Goal: Task Accomplishment & Management: Manage account settings

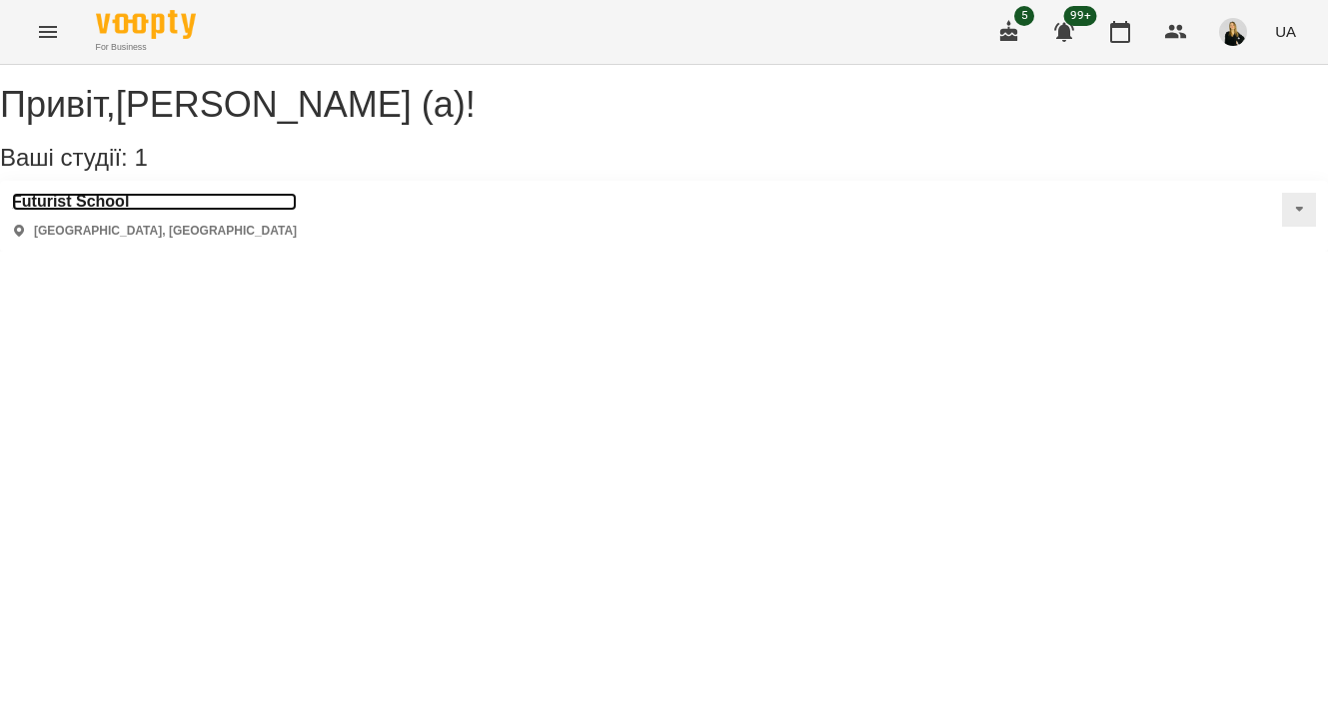
click at [115, 211] on h3 "Futurist School" at bounding box center [154, 202] width 285 height 18
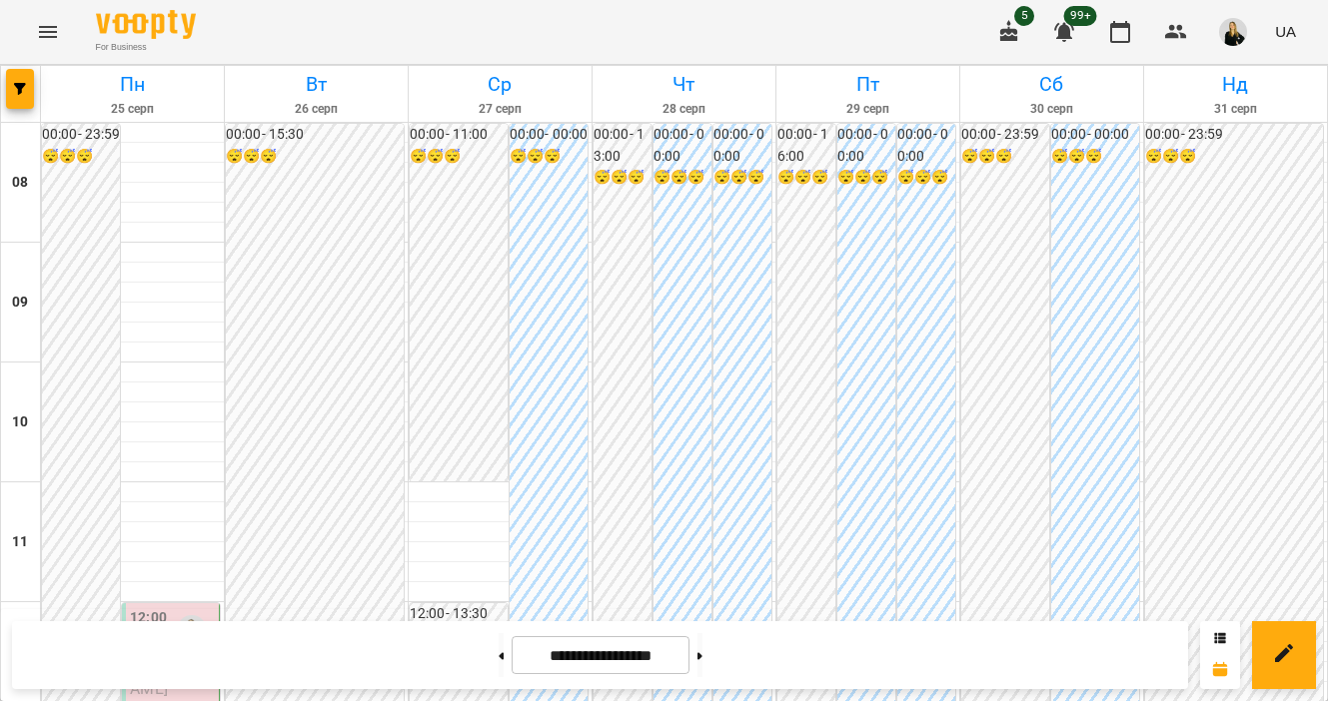
scroll to position [385, 0]
click at [499, 658] on button at bounding box center [501, 655] width 5 height 44
type input "**********"
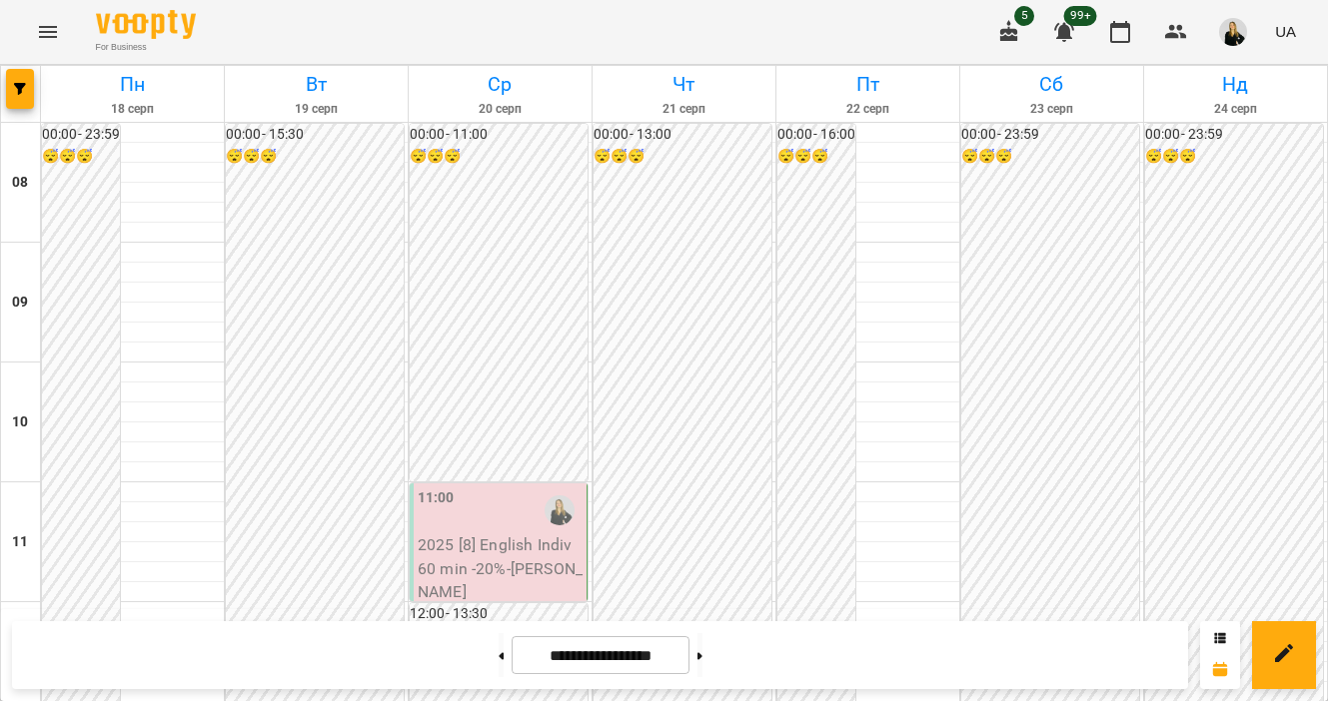
scroll to position [830, 0]
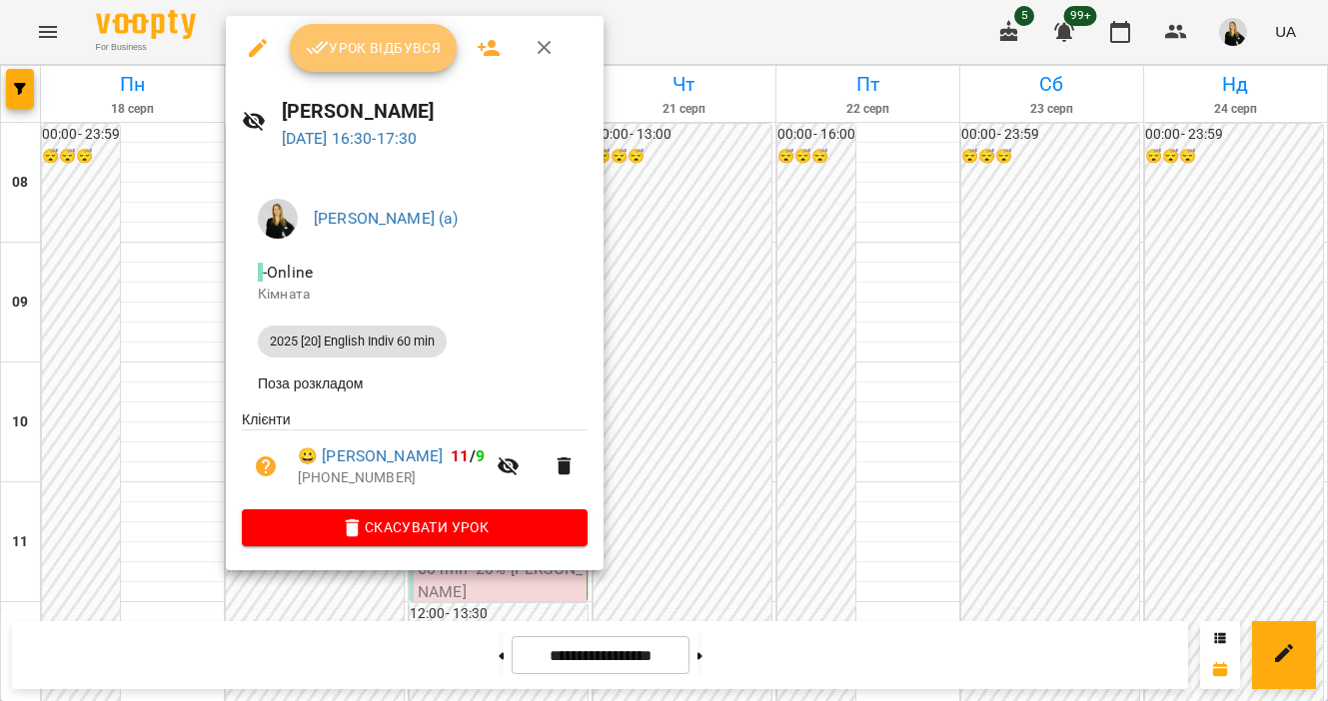
click at [422, 61] on button "Урок відбувся" at bounding box center [374, 48] width 168 height 48
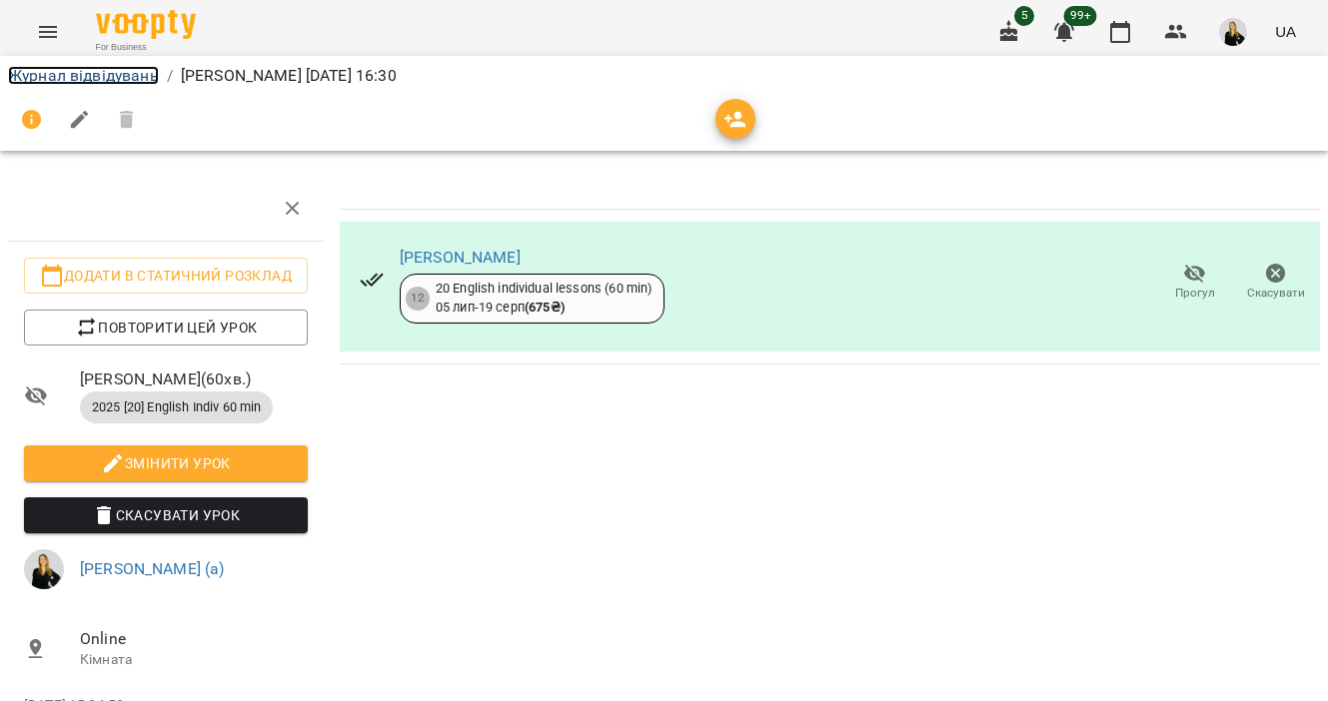
click at [144, 70] on link "Журнал відвідувань" at bounding box center [83, 75] width 151 height 19
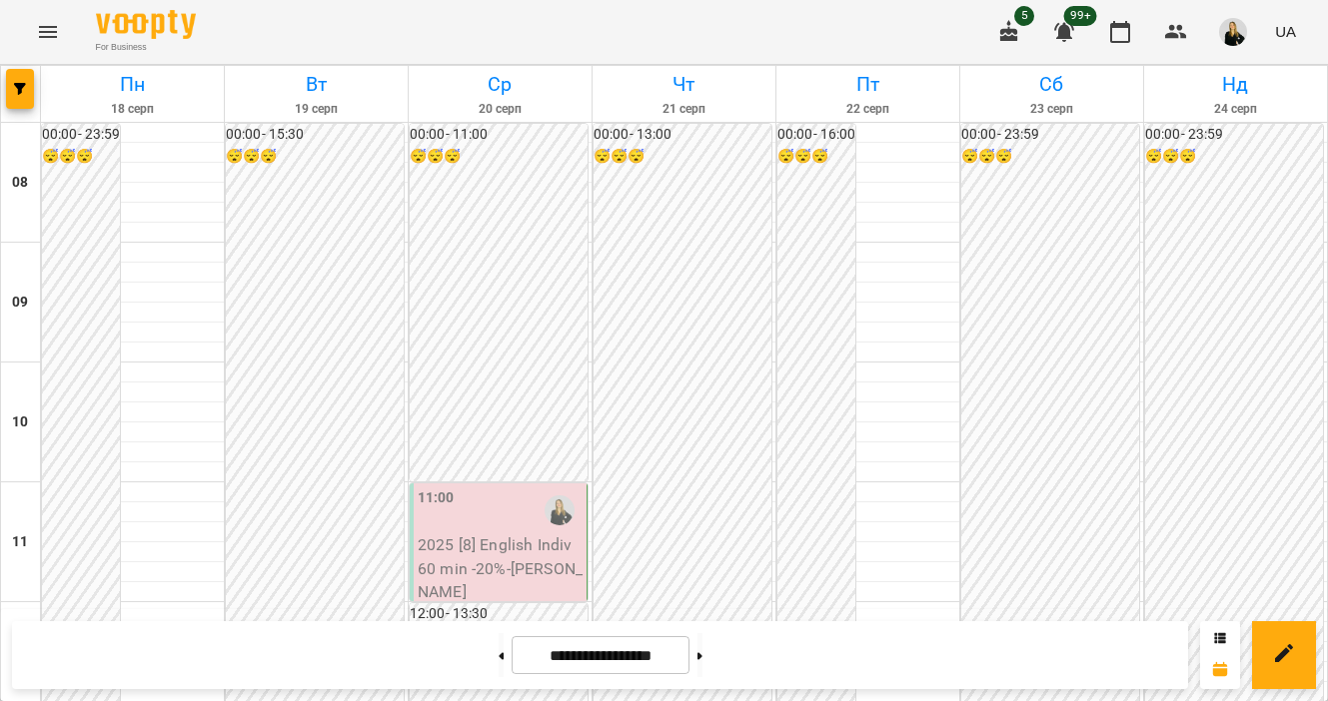
scroll to position [295, 0]
